Goal: Find specific page/section: Find specific page/section

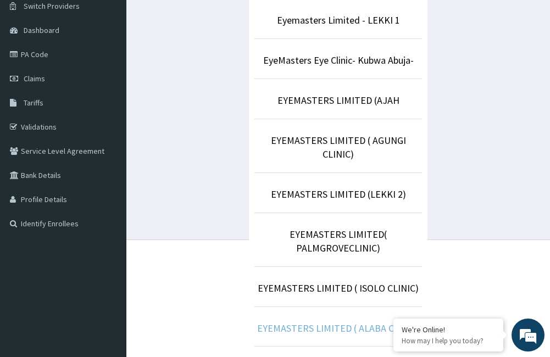
scroll to position [192, 0]
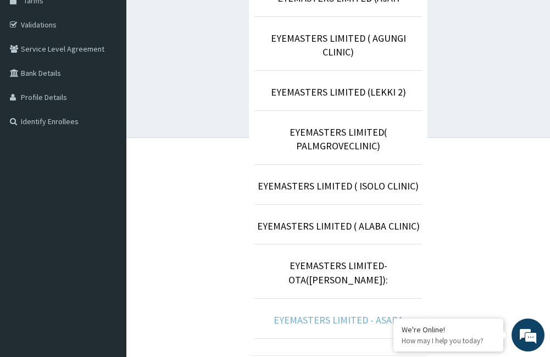
click at [350, 314] on link "EYEMASTERS LIMITED - ASABA" at bounding box center [339, 320] width 130 height 13
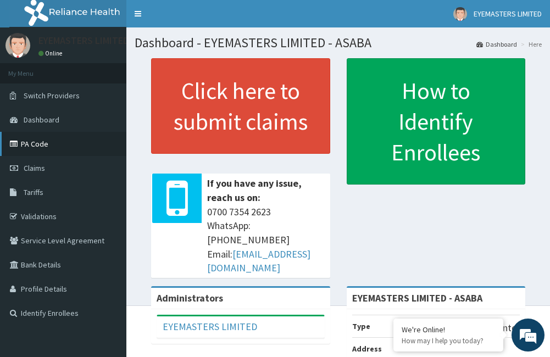
click at [43, 145] on link "PA Code" at bounding box center [63, 144] width 126 height 24
